Goal: Task Accomplishment & Management: Complete application form

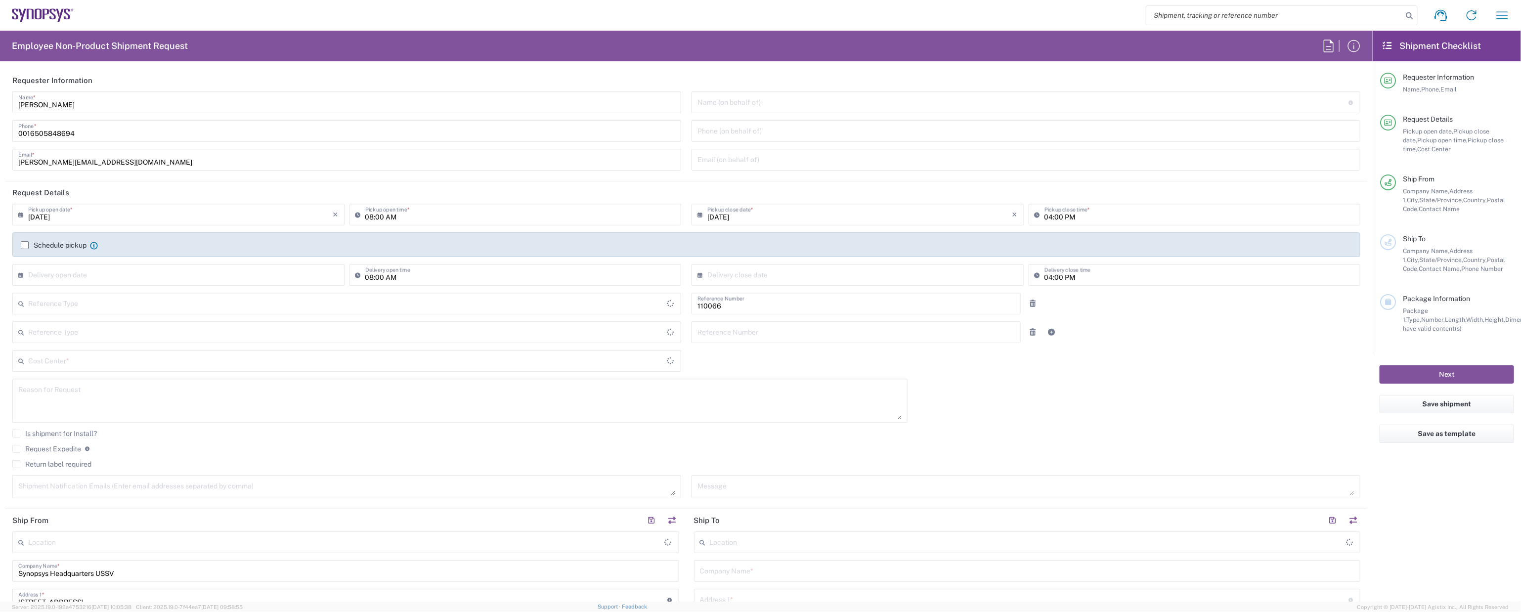
type input "Delivered at Place"
type input "Department"
type input "[GEOGRAPHIC_DATA]"
type input "US01, CIO, IT, ESS2 110066"
type input "[US_STATE]"
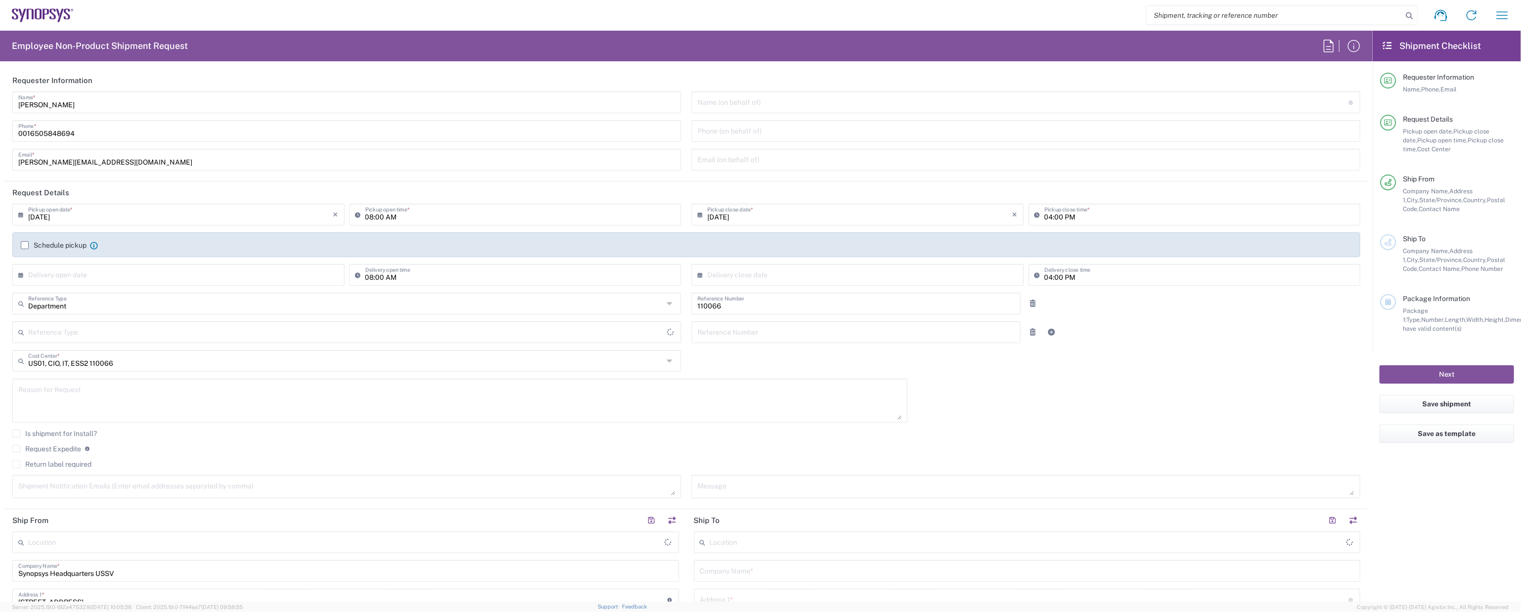
type input "[GEOGRAPHIC_DATA]"
type input "Headquarters USSV"
click at [82, 273] on input "text" at bounding box center [180, 273] width 305 height 17
click at [179, 351] on span "17" at bounding box center [181, 351] width 15 height 14
type input "[DATE]"
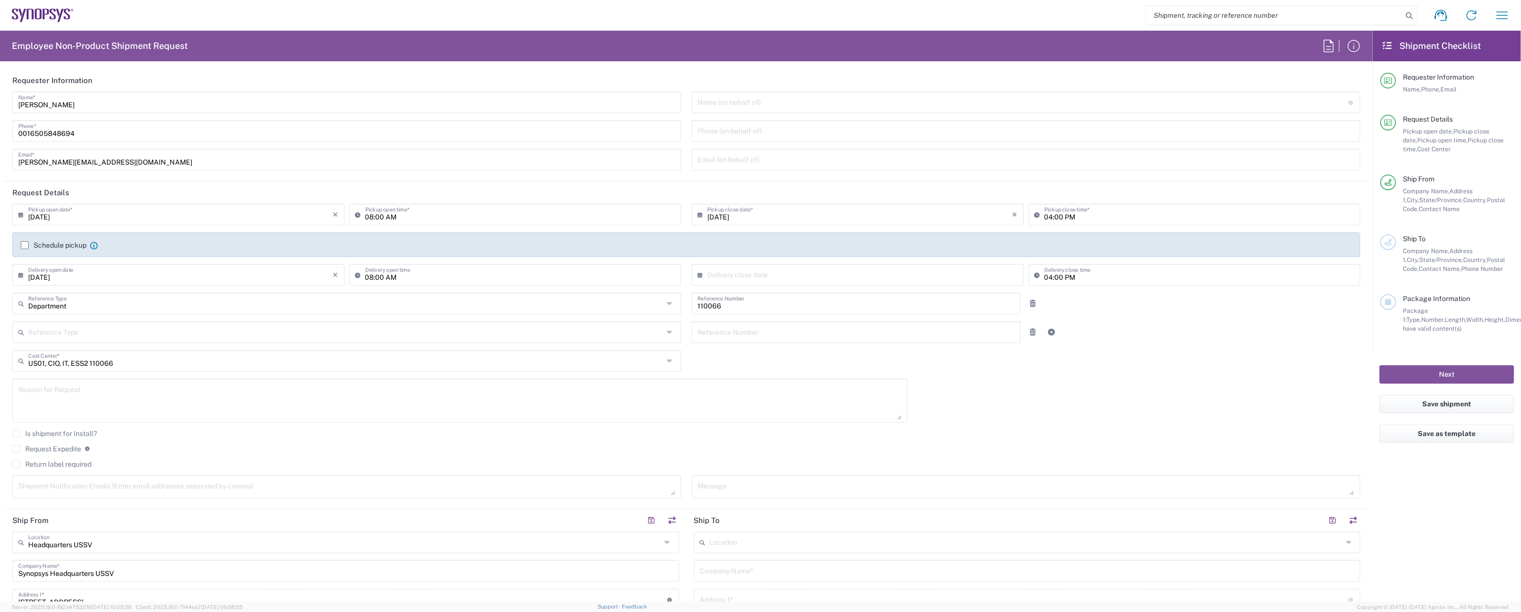
click at [741, 276] on input "text" at bounding box center [859, 273] width 305 height 17
click at [864, 350] on span "17" at bounding box center [860, 351] width 15 height 14
type input "[DATE]"
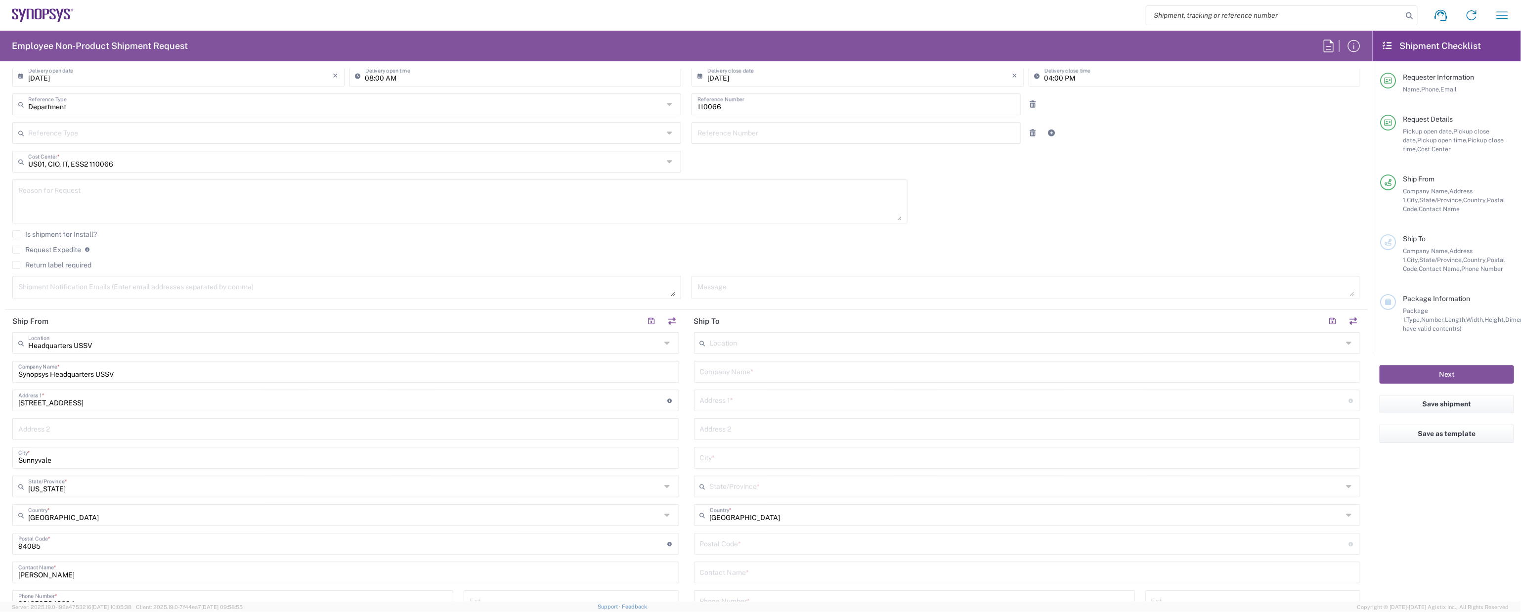
scroll to position [203, 0]
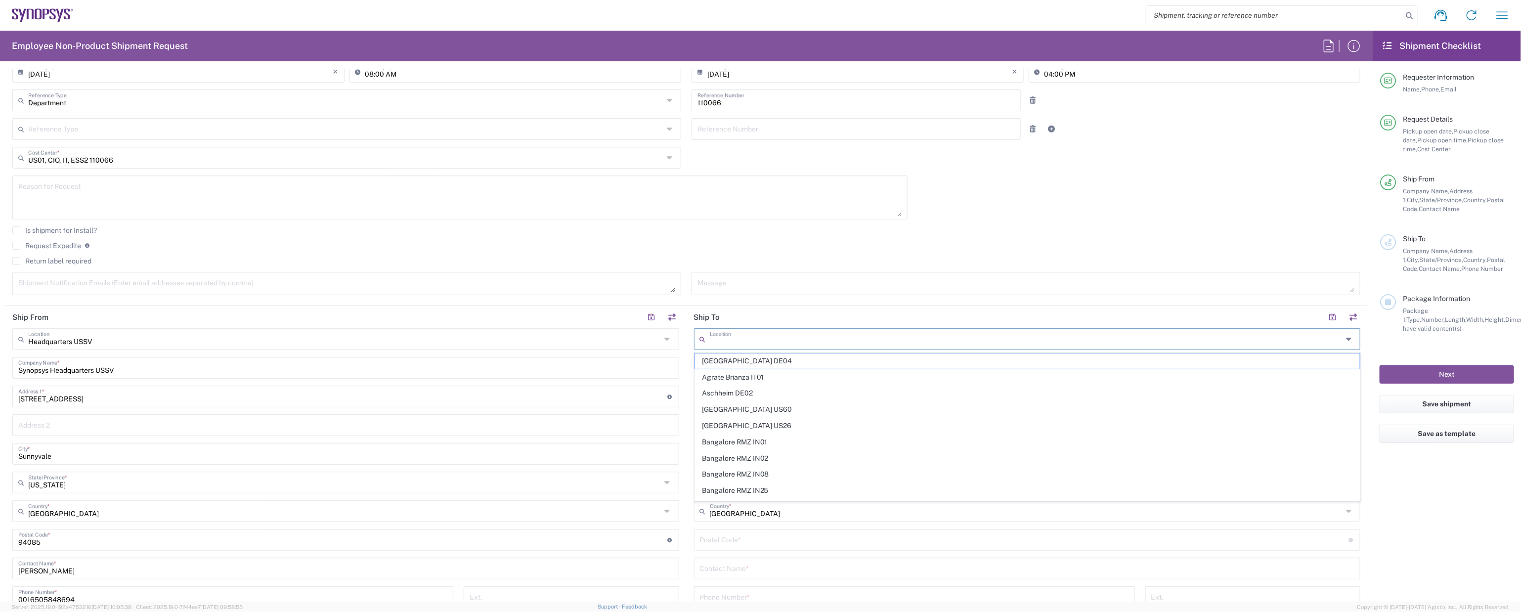
click at [745, 345] on input "text" at bounding box center [1026, 338] width 633 height 17
click at [745, 356] on span "[GEOGRAPHIC_DATA] US26" at bounding box center [1027, 360] width 665 height 15
type input "[GEOGRAPHIC_DATA] US26"
type input "Synopsys Inc"
type input "1301 S Mopac Expy"
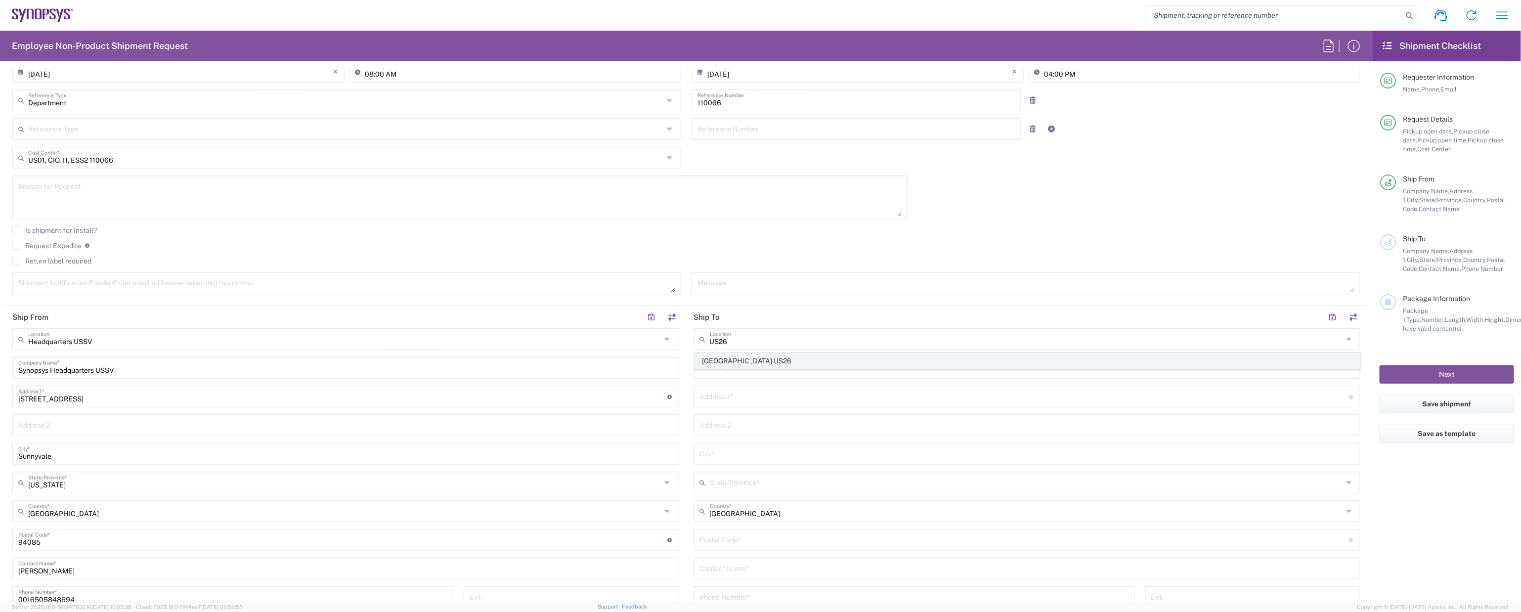
type input "[STREET_ADDRESS]"
type input "Austin"
type input "[US_STATE]"
type input "78746"
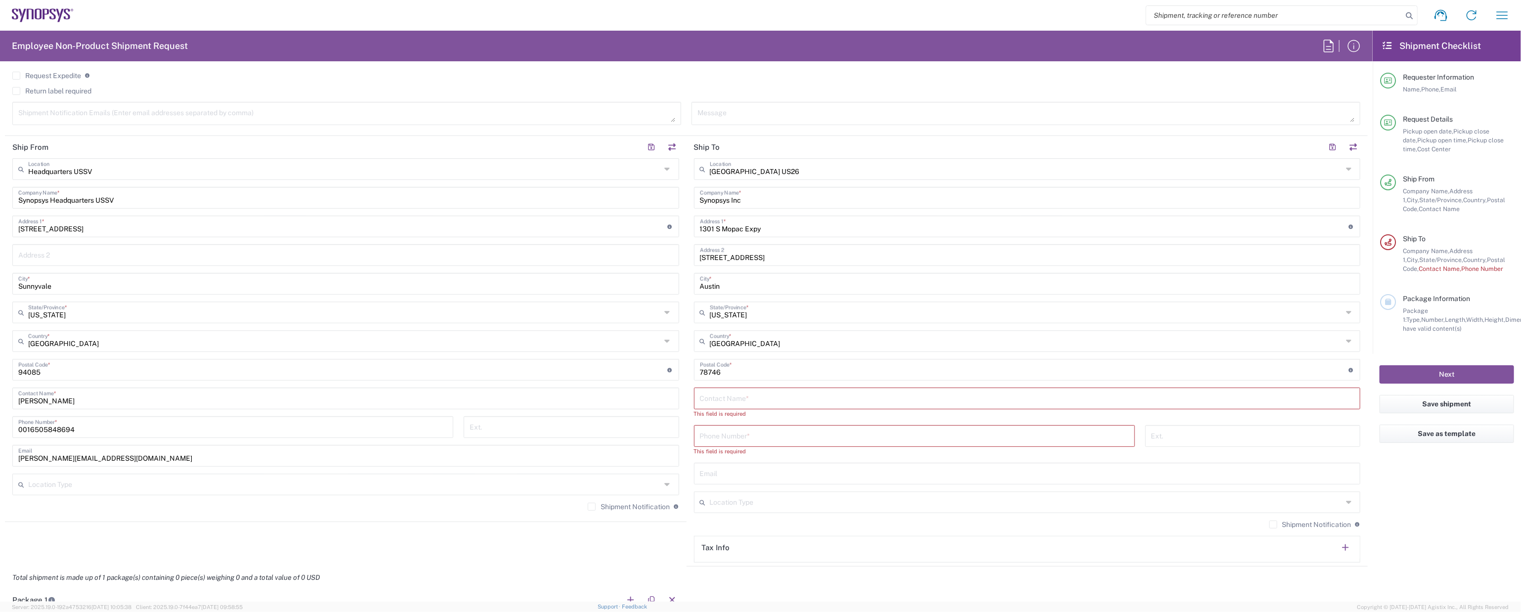
scroll to position [379, 0]
click at [741, 390] on input "text" at bounding box center [1027, 392] width 655 height 17
paste input "[PERSON_NAME]"
type input "[PERSON_NAME]"
click at [766, 424] on input "tel" at bounding box center [914, 420] width 429 height 17
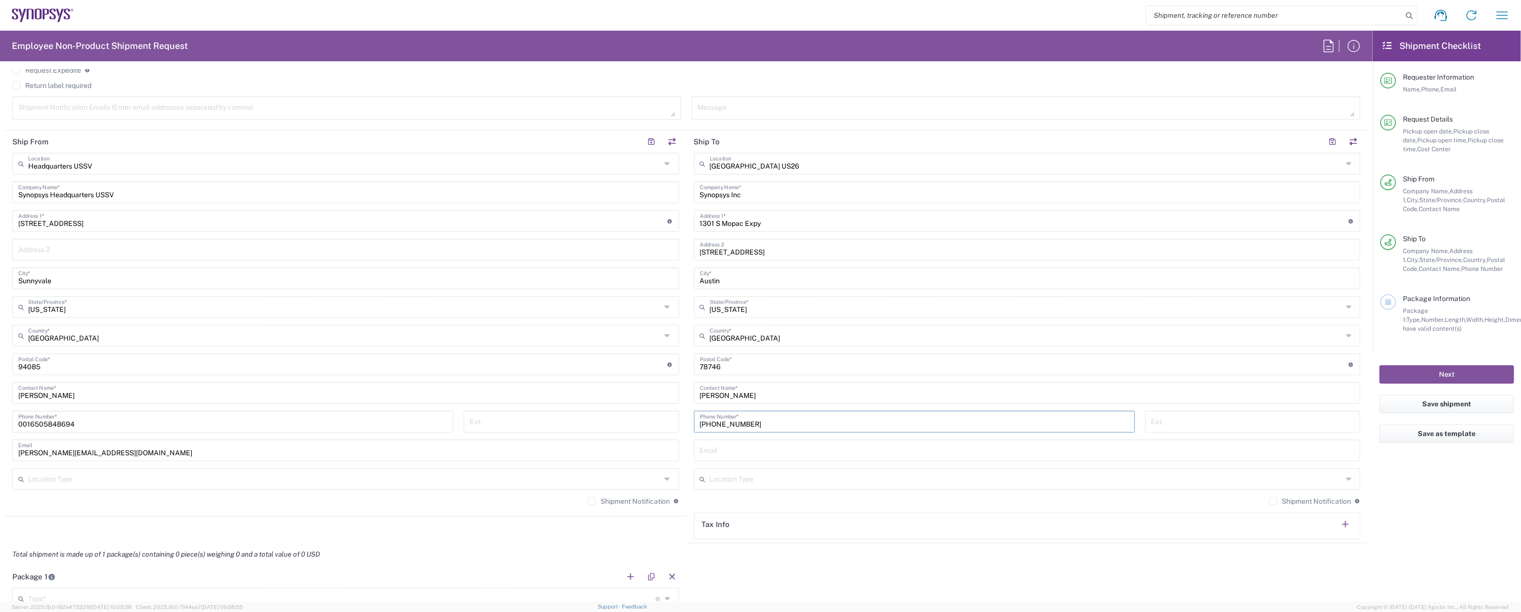
type input "[PHONE_NUMBER]"
click at [783, 454] on input "text" at bounding box center [1027, 449] width 655 height 17
paste input "amerneny"
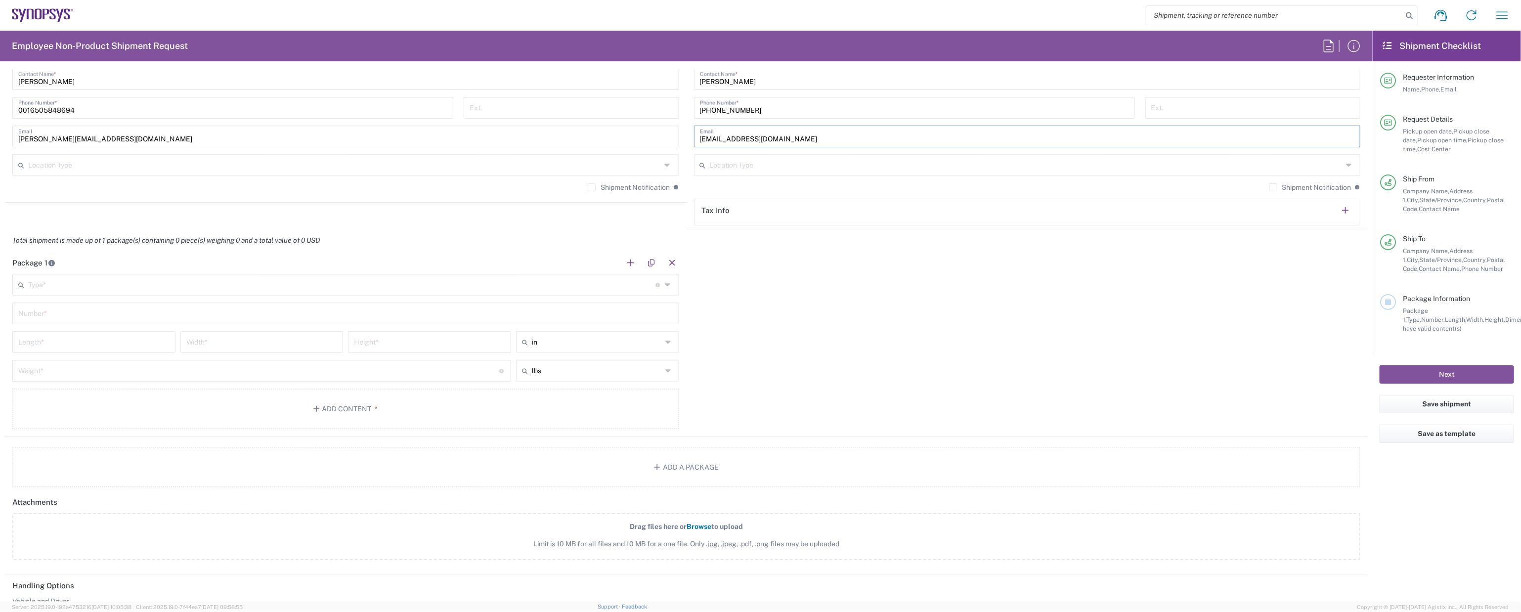
scroll to position [707, 0]
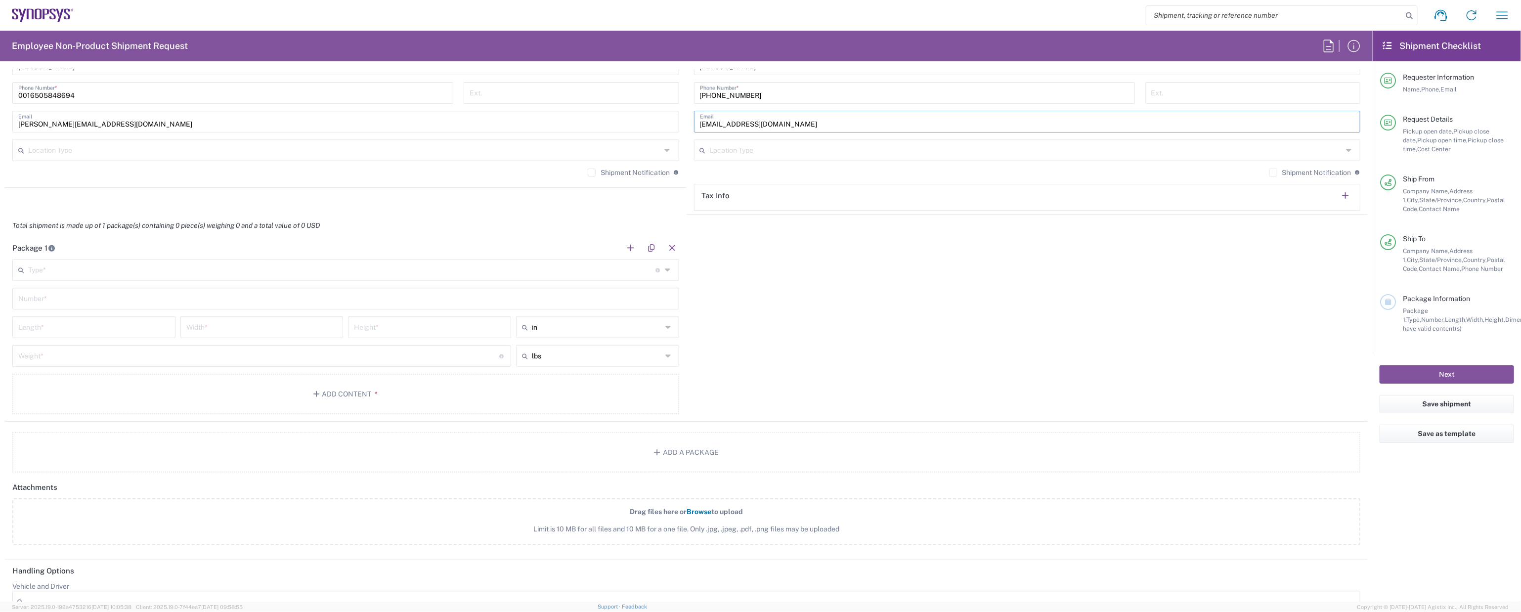
type input "[EMAIL_ADDRESS][DOMAIN_NAME]"
click at [669, 273] on icon at bounding box center [669, 270] width 8 height 16
click at [366, 427] on span "Cardboard Box(es)" at bounding box center [345, 421] width 665 height 15
type input "Cardboard Box(es)"
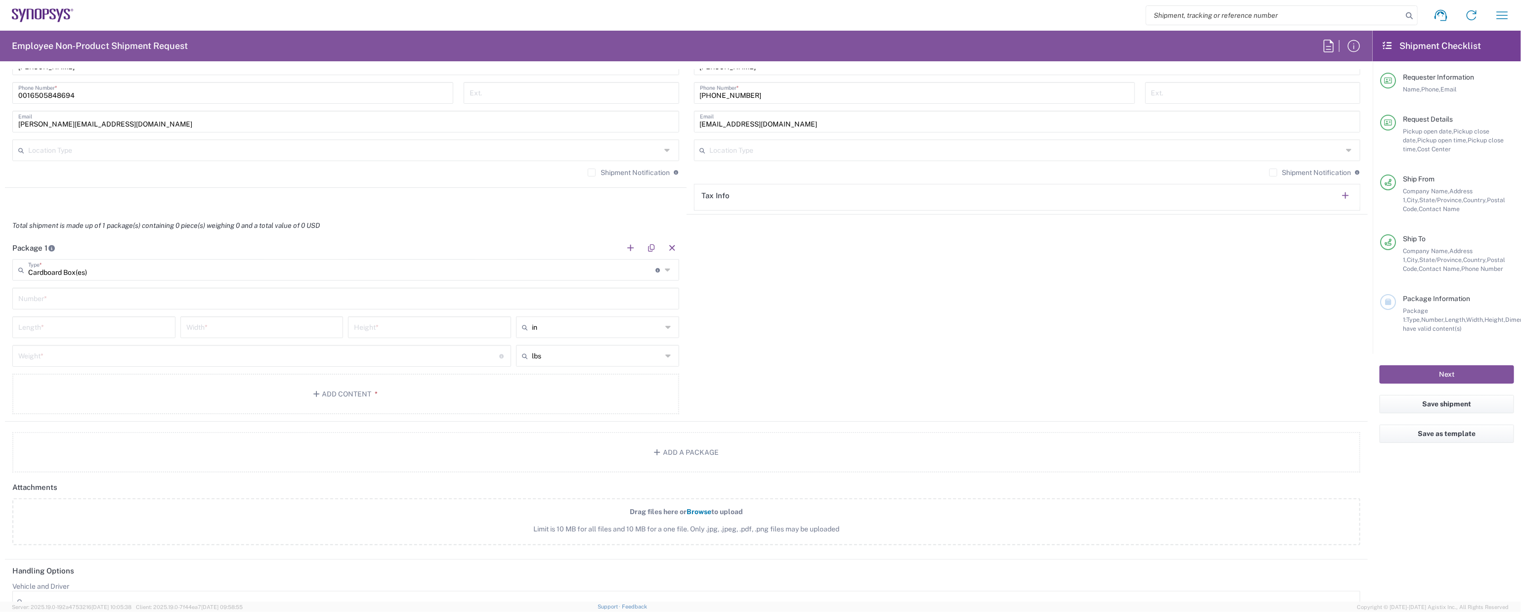
click at [138, 302] on input "text" at bounding box center [345, 297] width 655 height 17
type input "1"
click at [128, 324] on input "number" at bounding box center [93, 326] width 151 height 17
type input "19"
click at [238, 329] on input "number" at bounding box center [261, 326] width 151 height 17
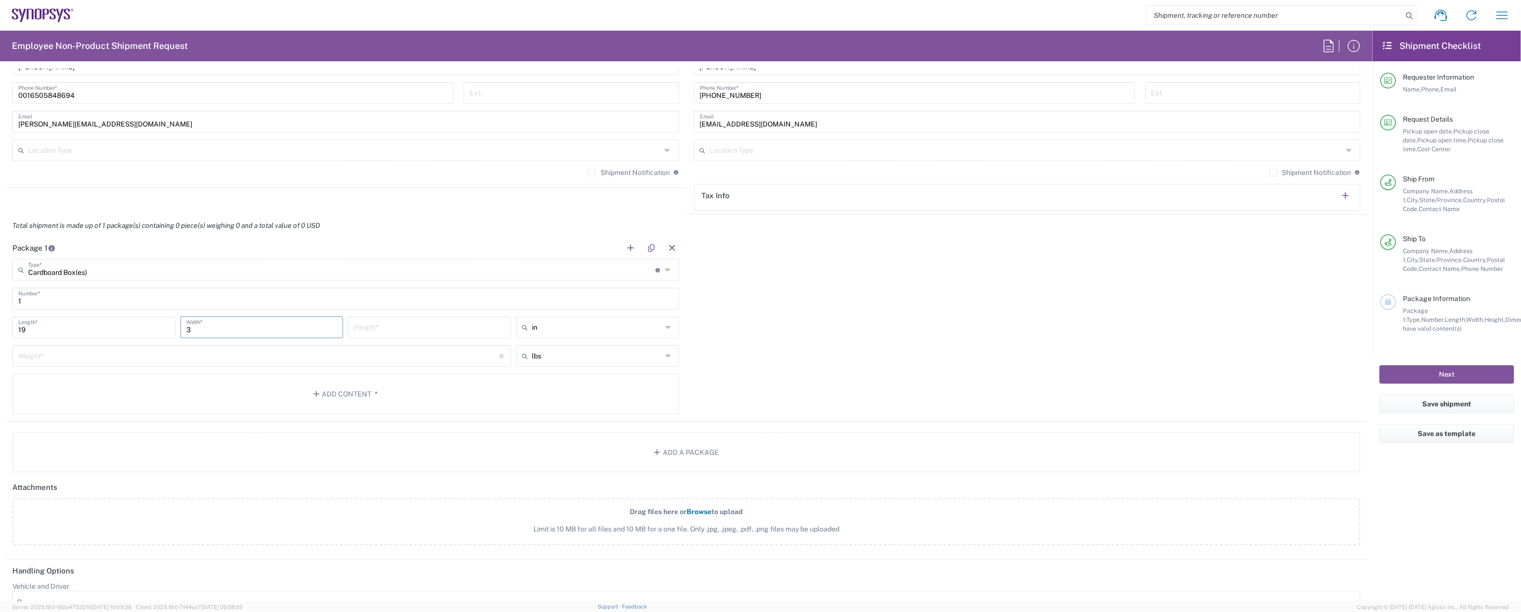
type input "3"
click at [367, 327] on input "number" at bounding box center [429, 333] width 151 height 17
type input "12"
click at [311, 347] on input "number" at bounding box center [258, 355] width 481 height 17
type input "11"
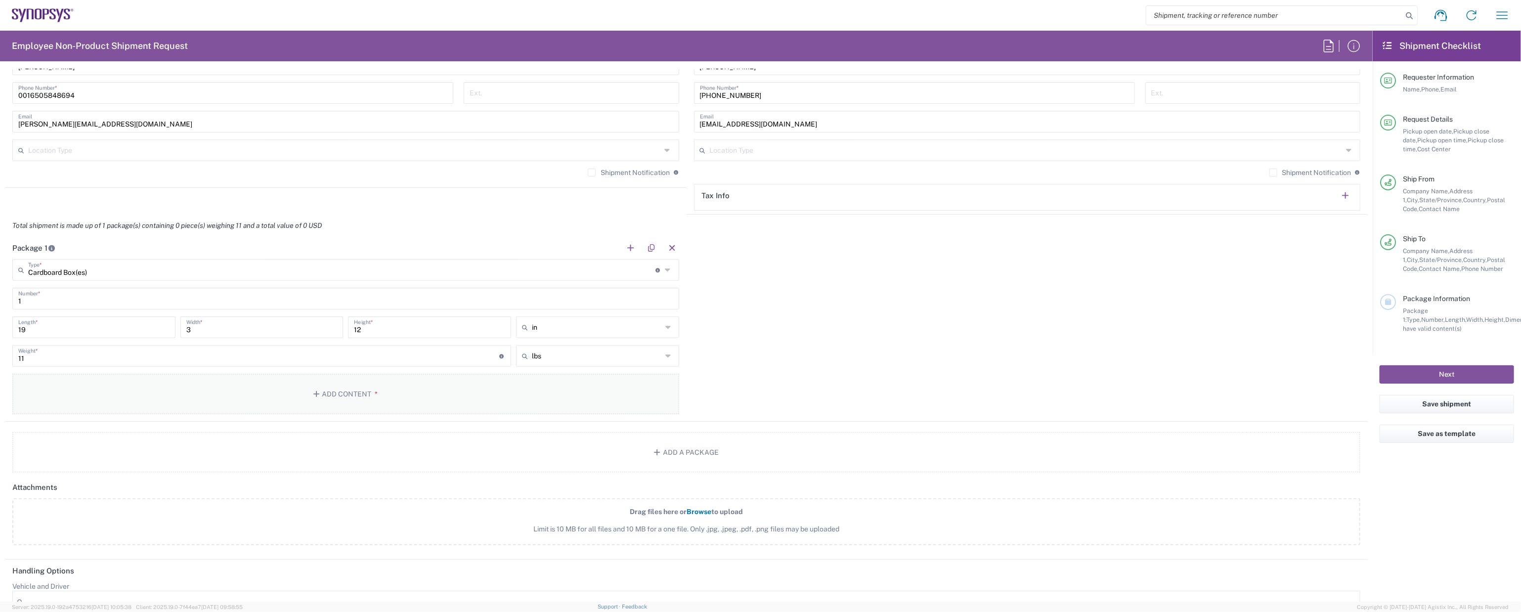
click at [308, 406] on button "Add Content *" at bounding box center [345, 394] width 667 height 41
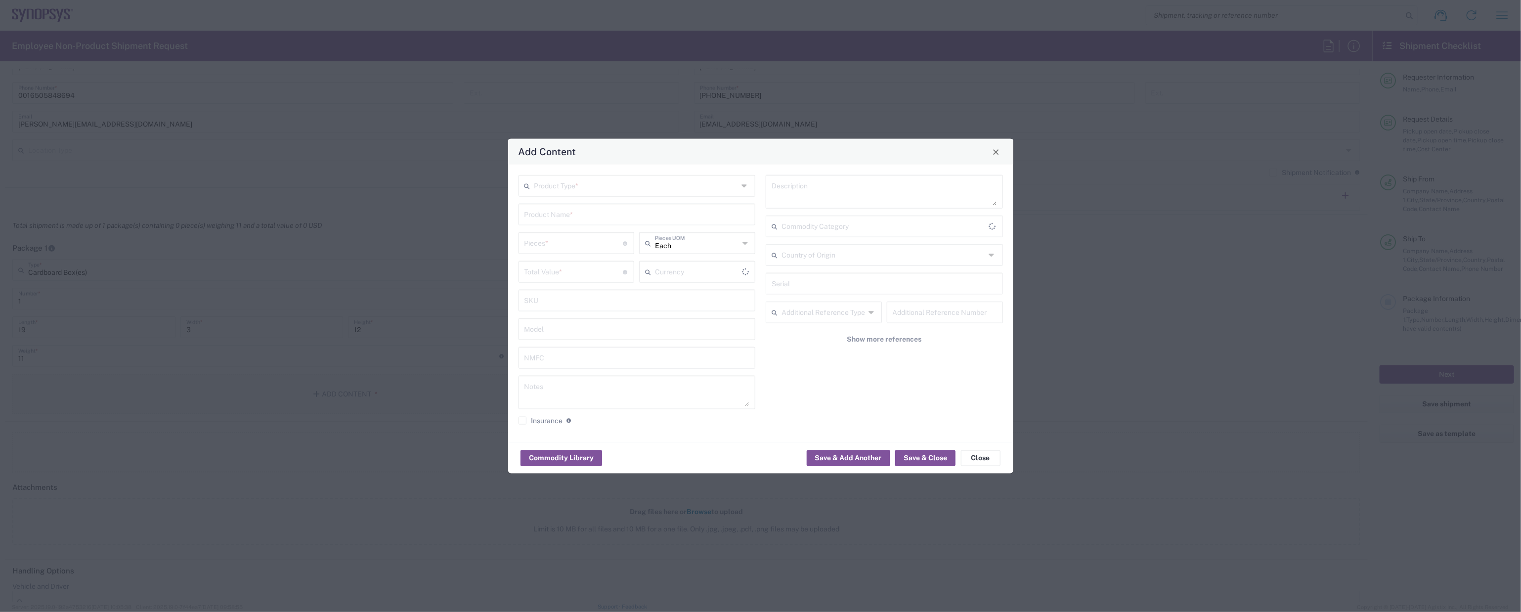
type input "US Dollar"
click at [923, 457] on button "Save & Close" at bounding box center [925, 458] width 60 height 16
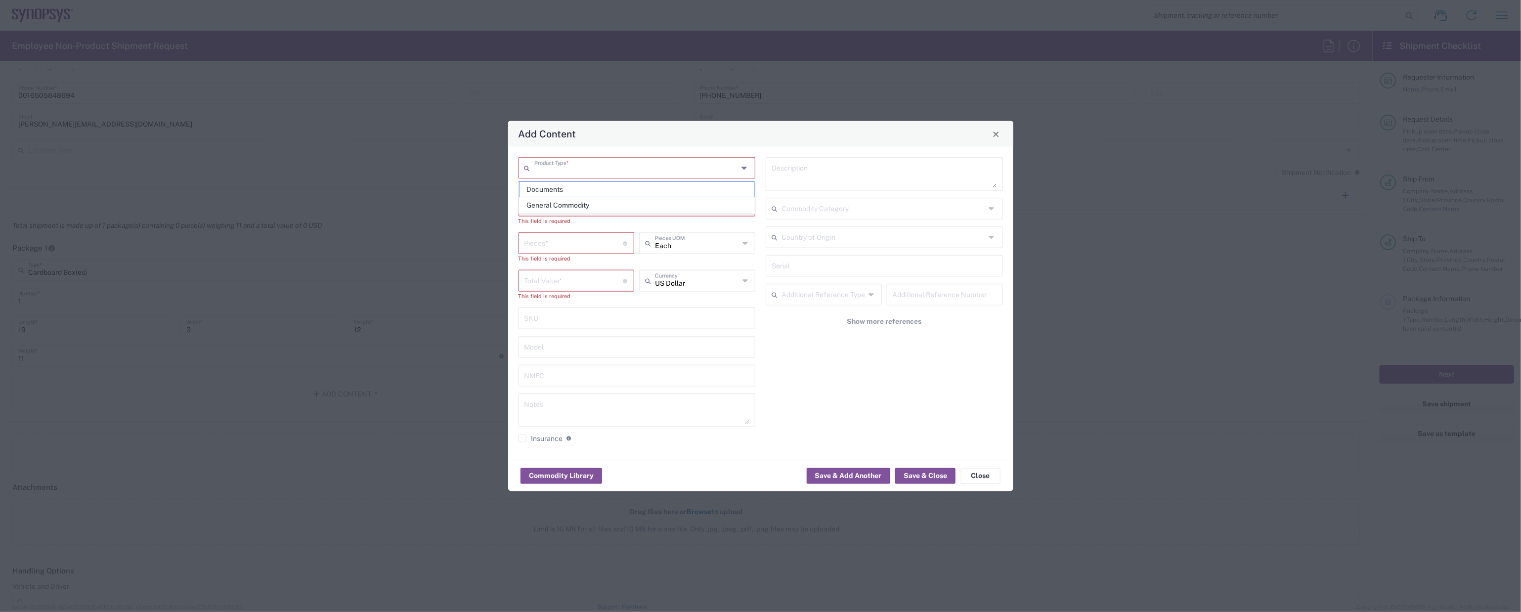
click at [726, 164] on input "text" at bounding box center [636, 167] width 204 height 17
click at [679, 201] on span "General Commodity" at bounding box center [637, 205] width 235 height 15
type input "General Commodity"
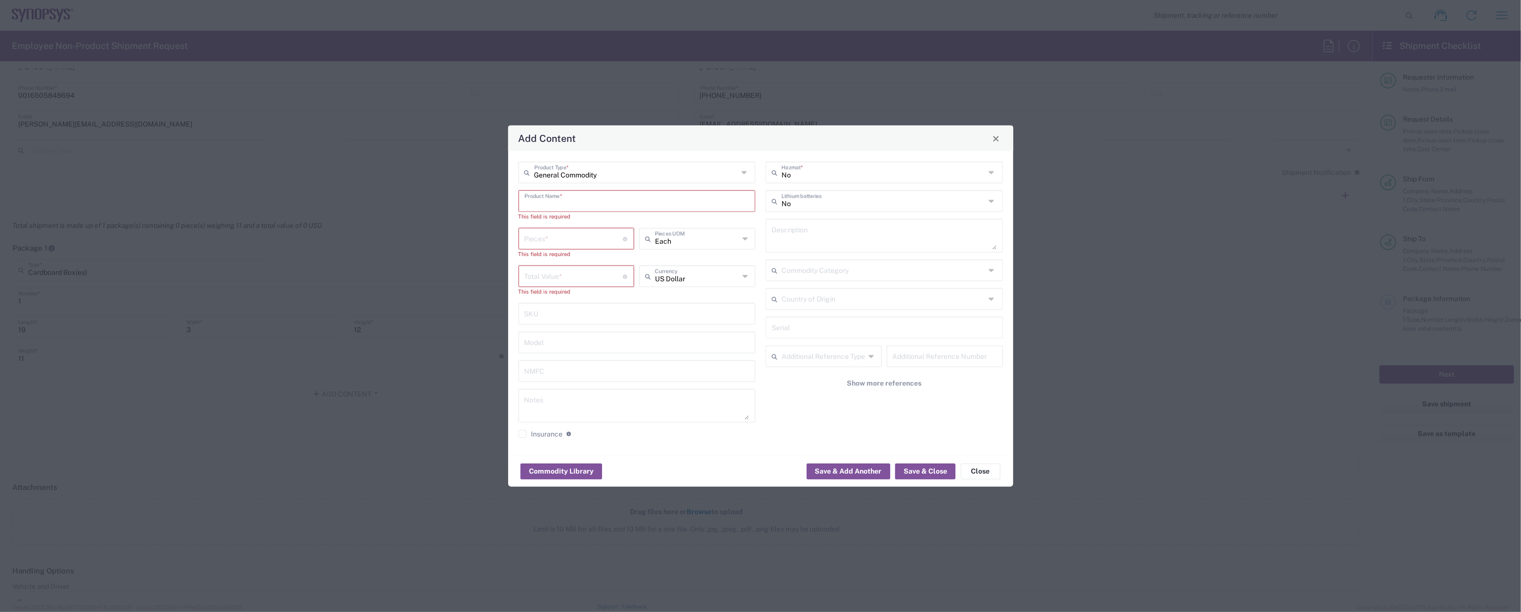
click at [679, 201] on input "text" at bounding box center [636, 200] width 225 height 17
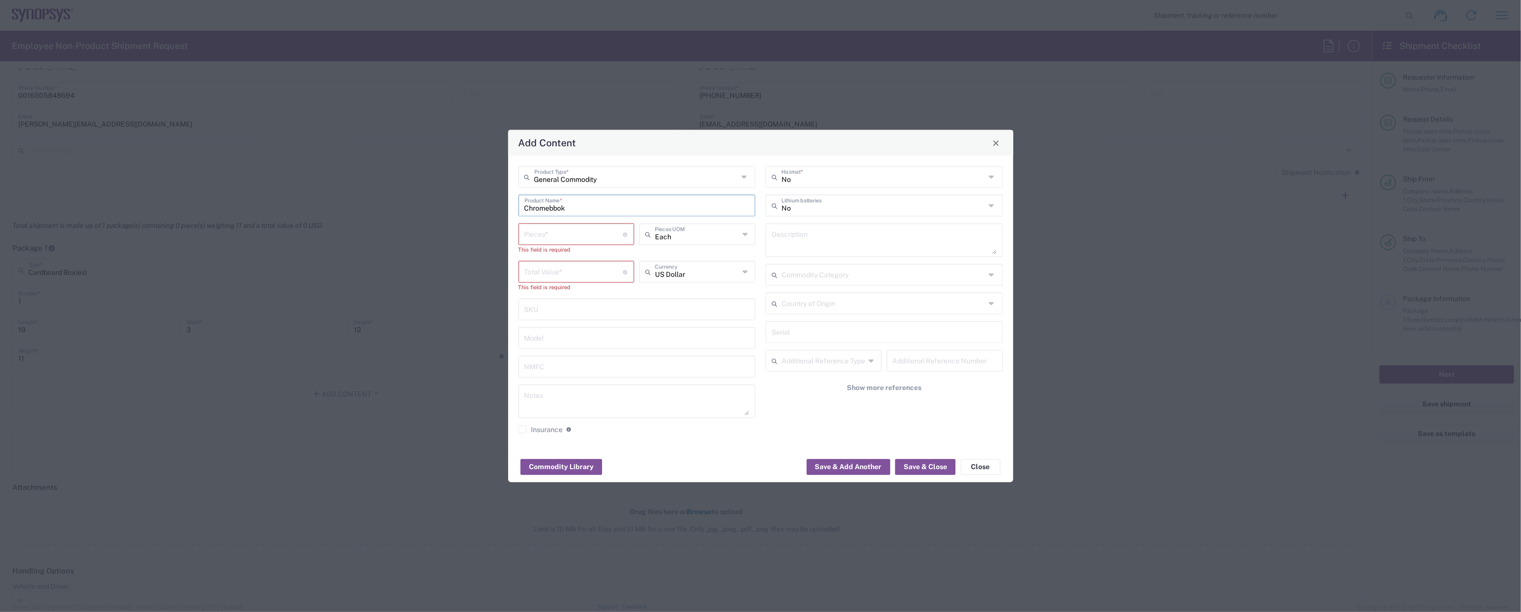
type input "Chromebbok"
click at [573, 236] on input "number" at bounding box center [573, 233] width 99 height 17
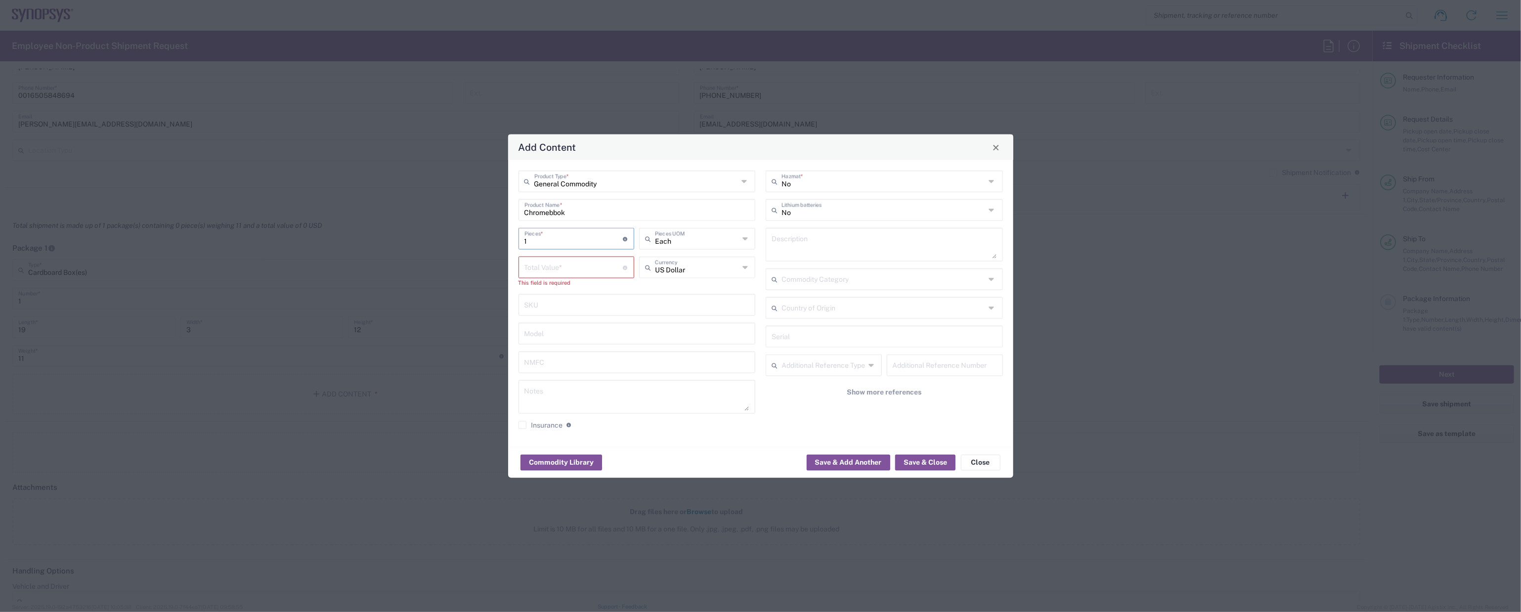
type input "1"
click at [572, 263] on input "number" at bounding box center [573, 266] width 99 height 17
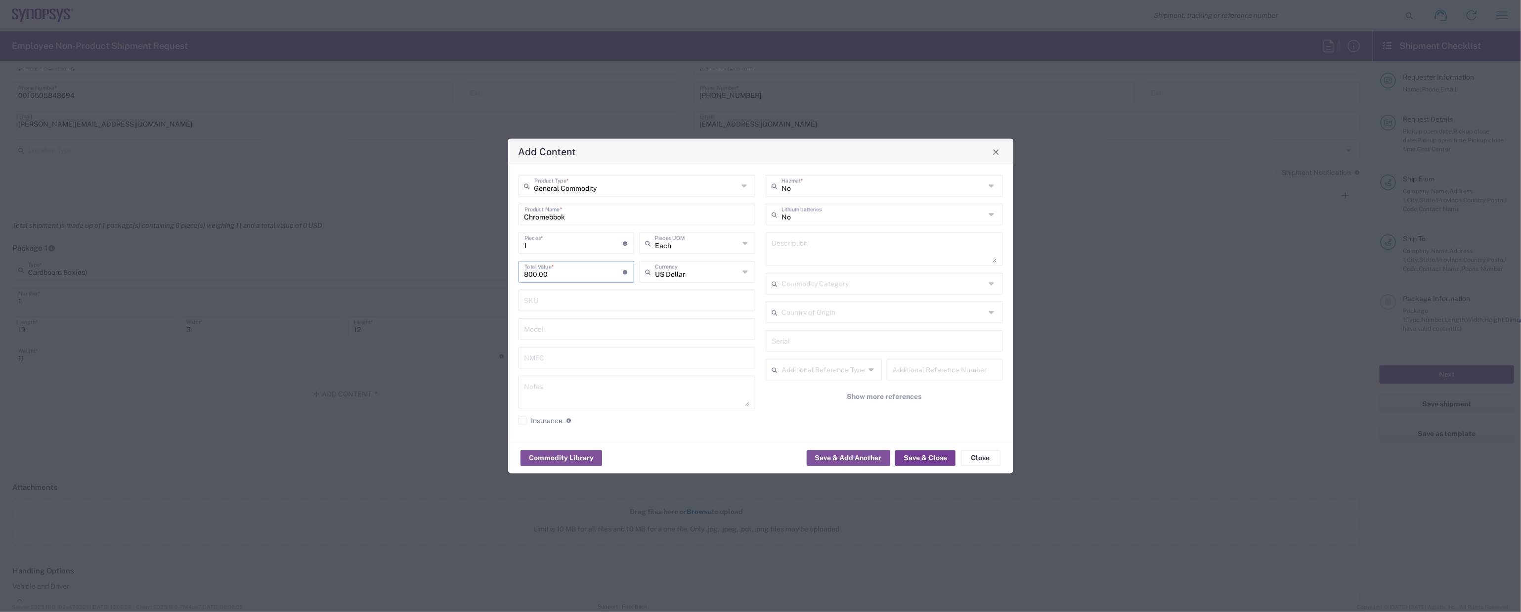
type input "800.00"
click at [910, 458] on button "Save & Close" at bounding box center [925, 458] width 60 height 16
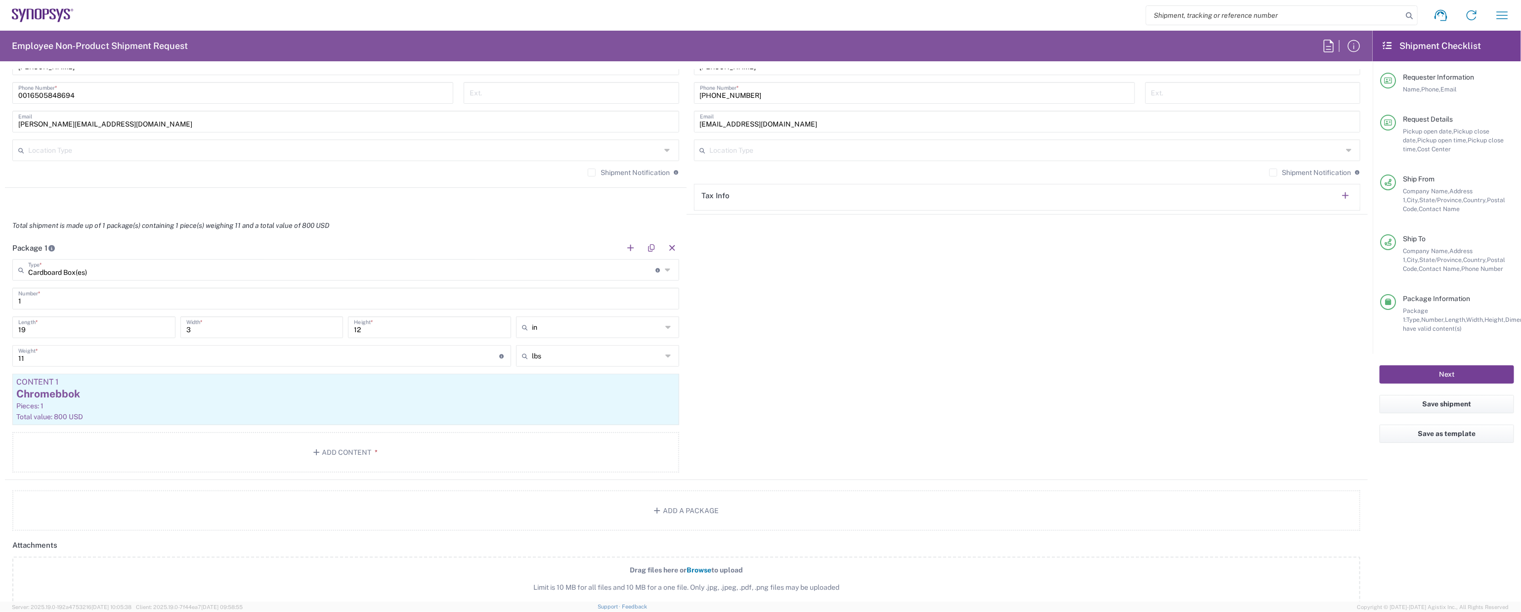
click at [1394, 377] on button "Next" at bounding box center [1447, 374] width 134 height 18
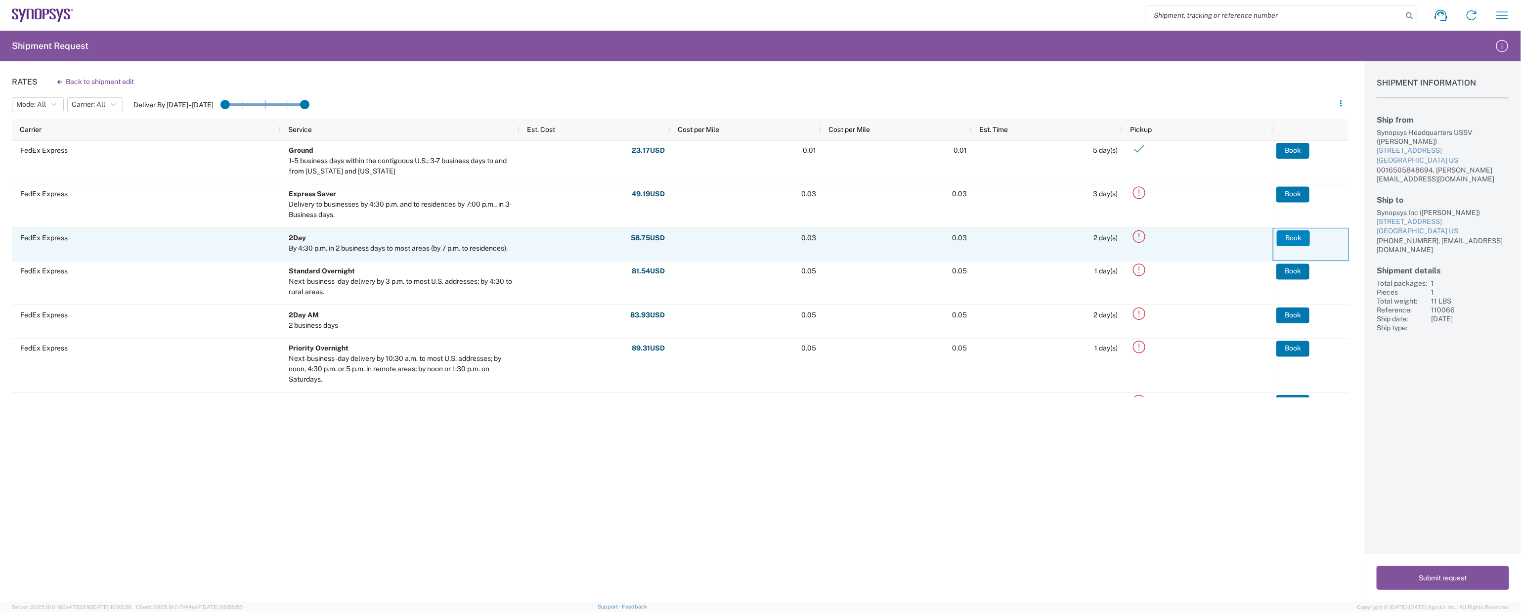
click at [1288, 238] on button "Book" at bounding box center [1293, 238] width 33 height 16
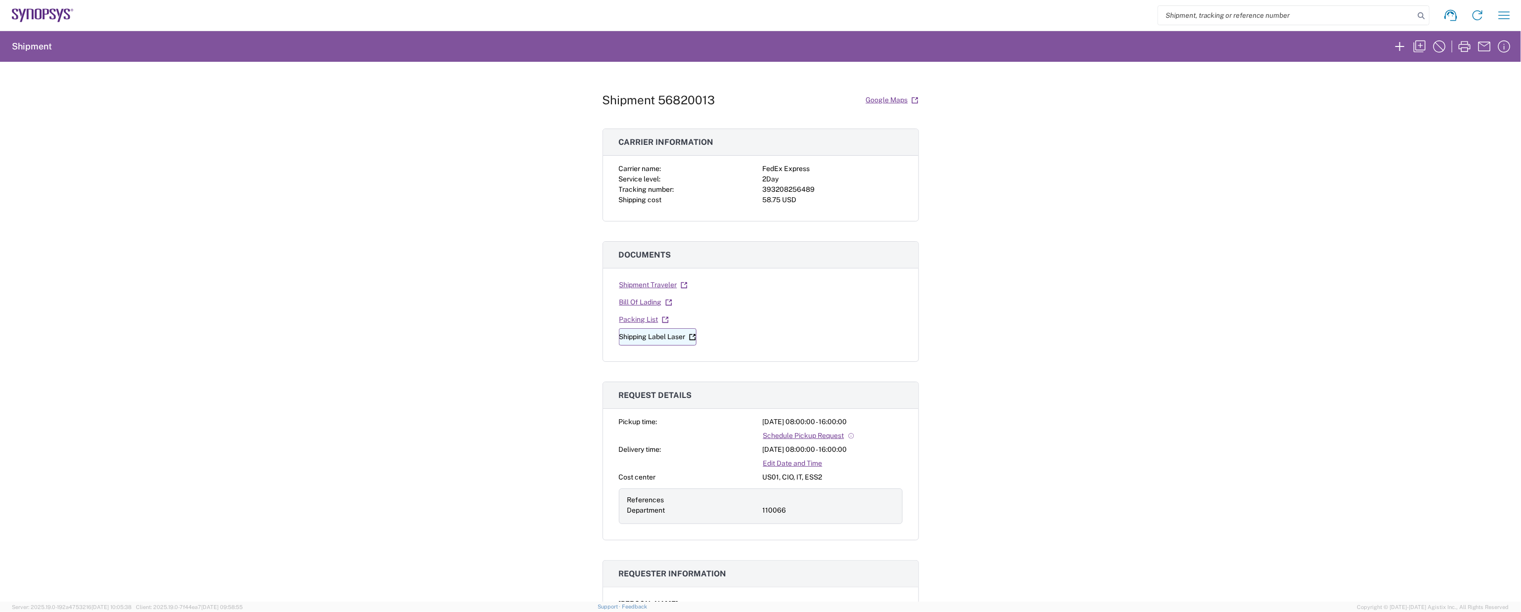
click at [649, 338] on link "Shipping Label Laser" at bounding box center [658, 336] width 78 height 17
